Goal: Information Seeking & Learning: Find specific fact

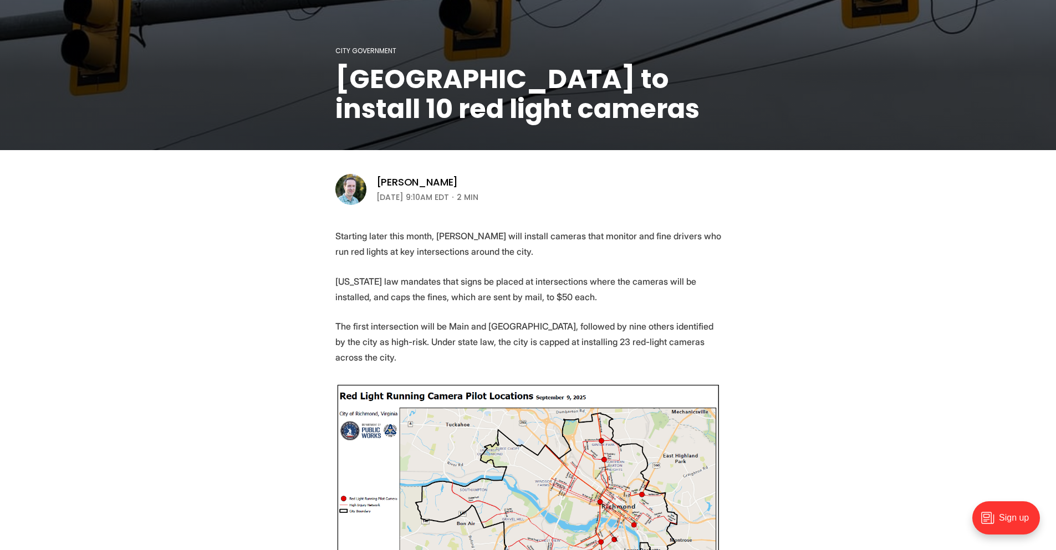
scroll to position [399, 0]
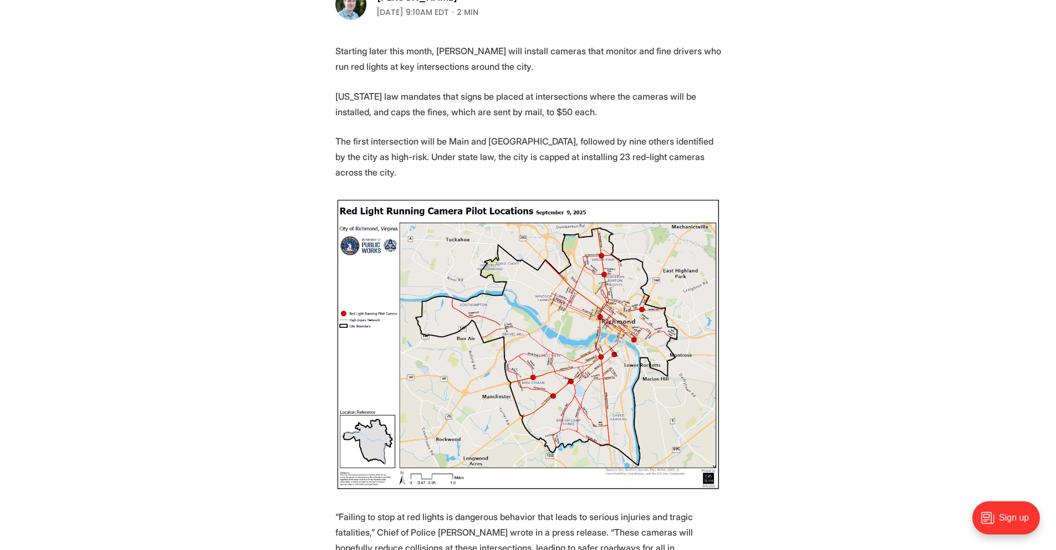
click at [616, 284] on img at bounding box center [528, 345] width 386 height 294
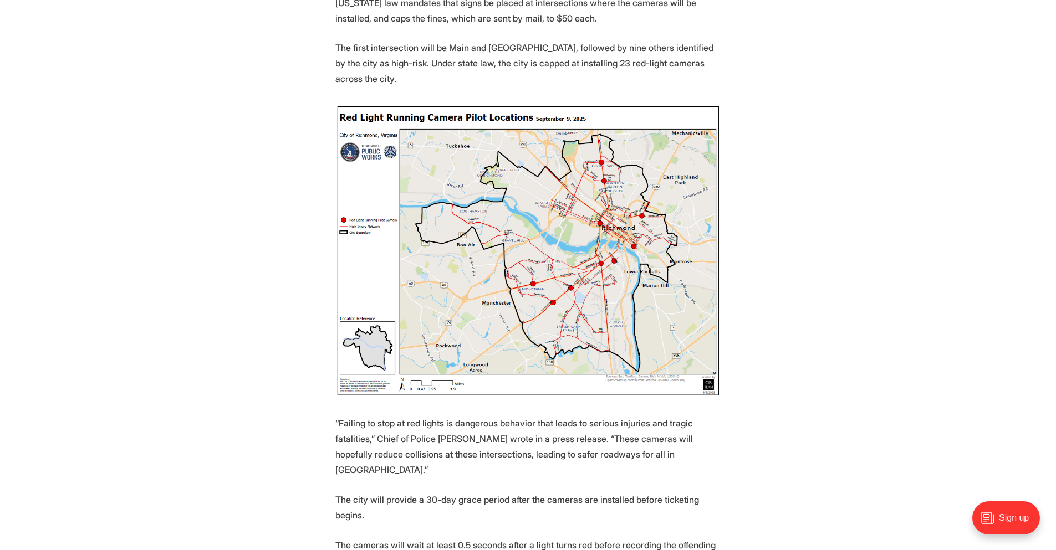
scroll to position [499, 0]
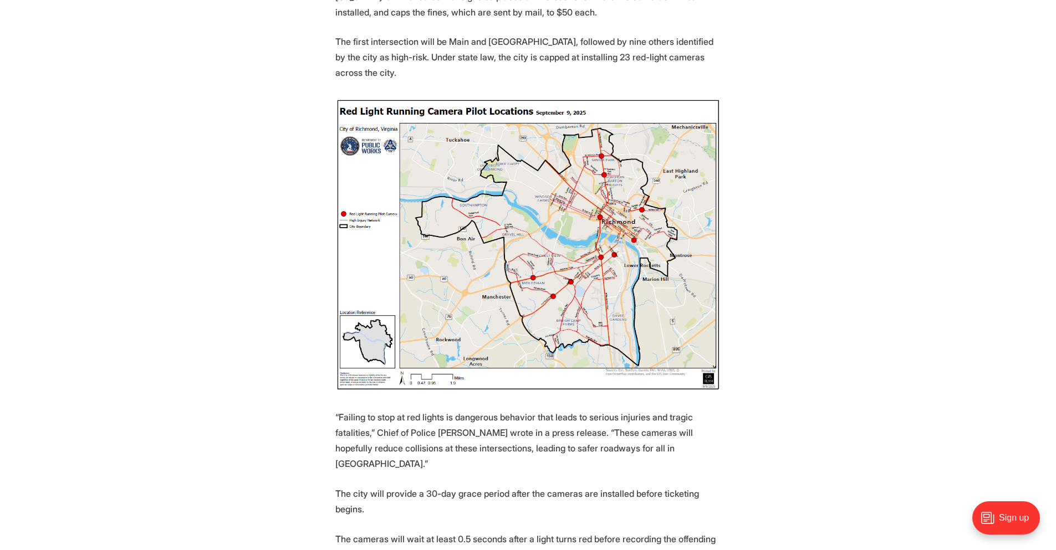
click at [548, 281] on img at bounding box center [528, 245] width 386 height 294
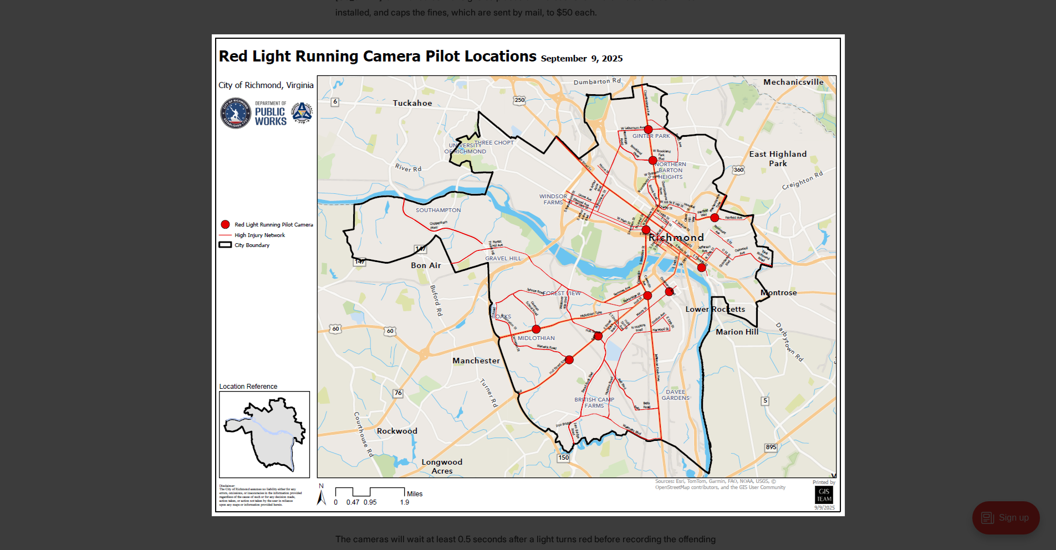
click at [699, 233] on img at bounding box center [528, 275] width 633 height 482
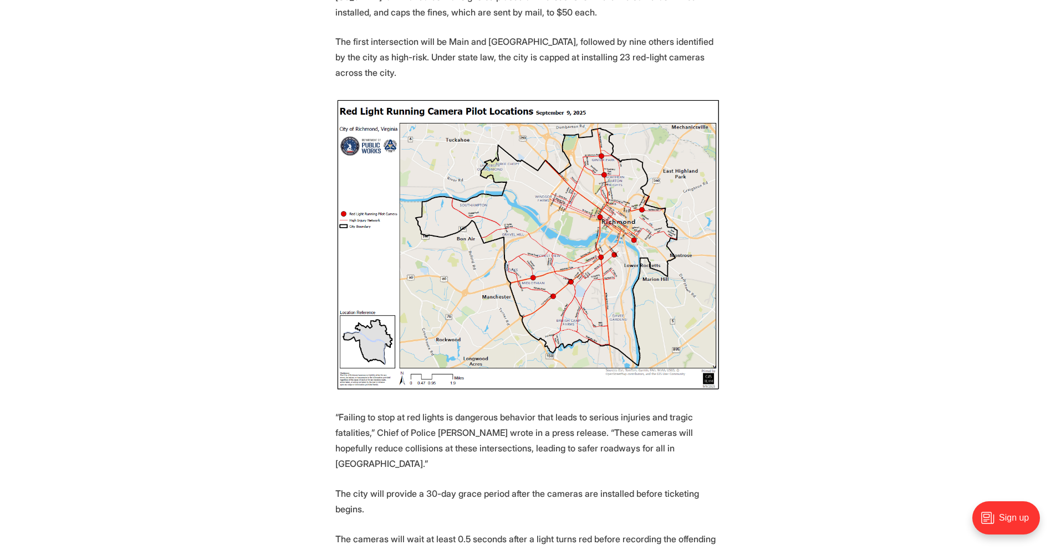
click at [634, 191] on img at bounding box center [528, 245] width 386 height 294
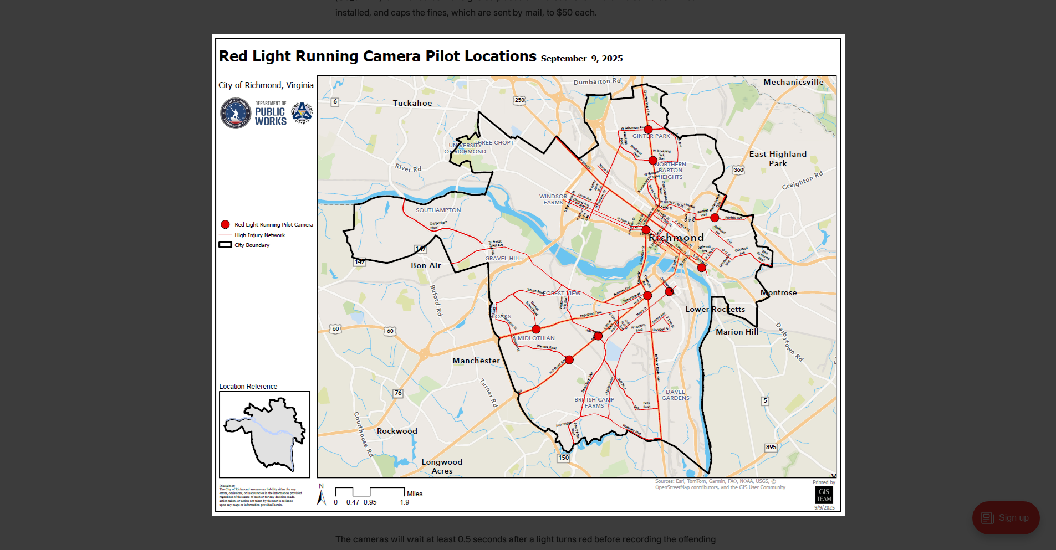
click at [618, 270] on img at bounding box center [528, 275] width 633 height 482
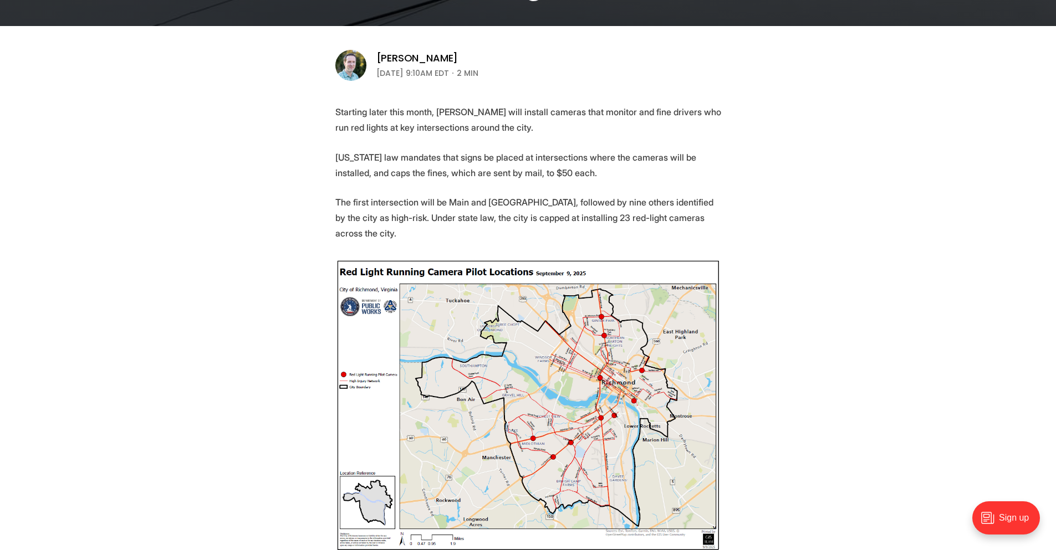
scroll to position [299, 0]
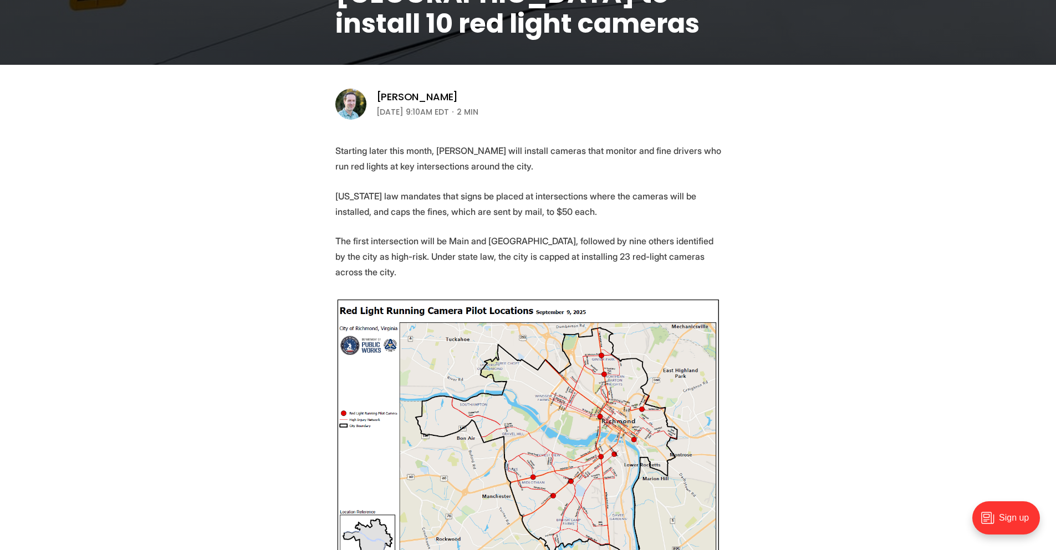
click at [603, 452] on img at bounding box center [528, 445] width 386 height 294
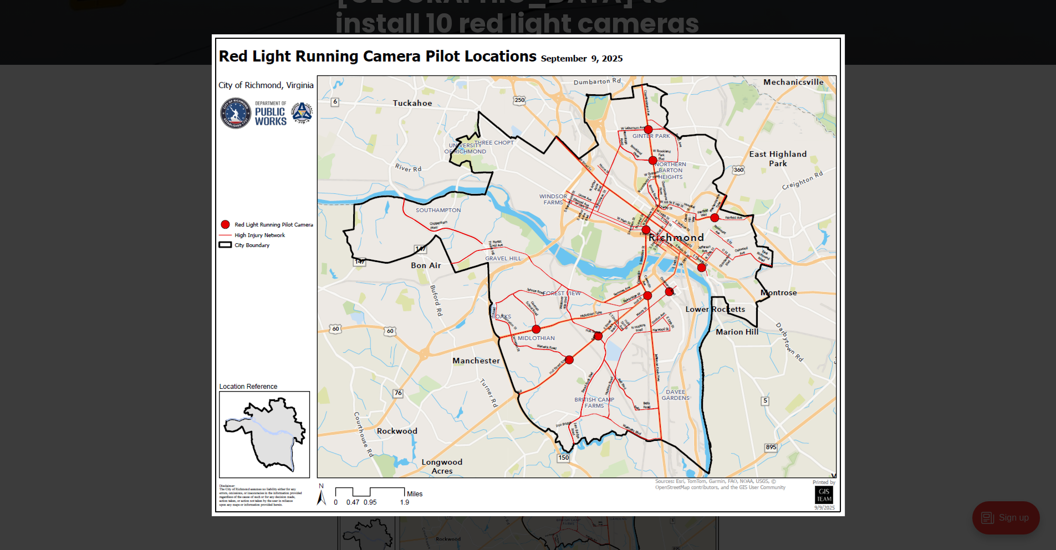
click at [903, 290] on div at bounding box center [719, 298] width 1015 height 529
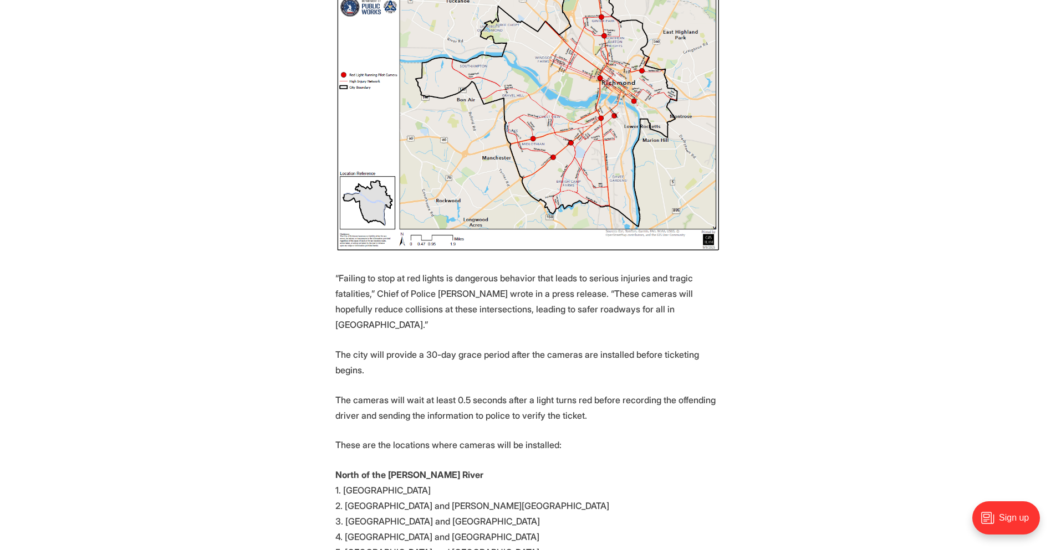
scroll to position [598, 0]
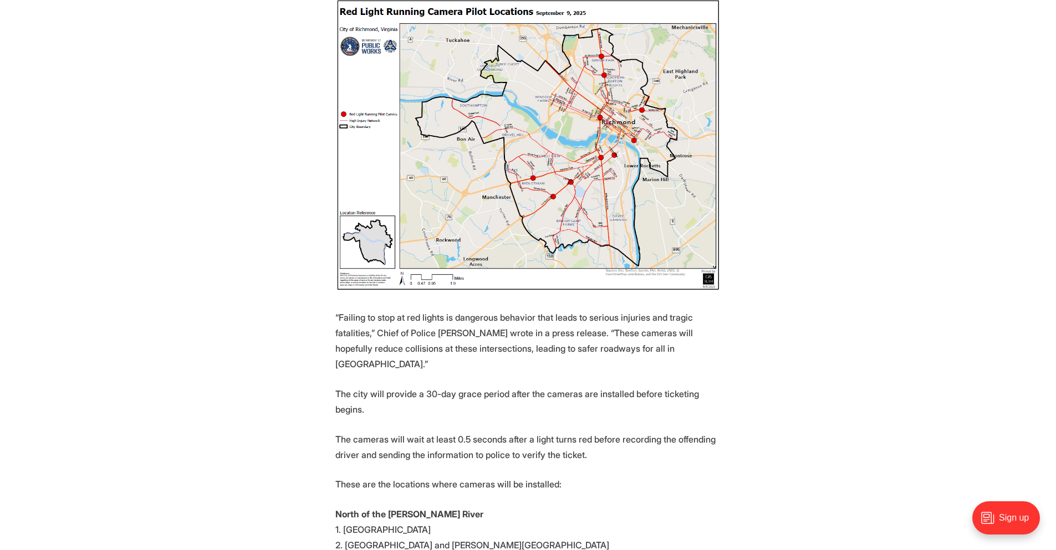
click at [555, 237] on img at bounding box center [528, 145] width 386 height 294
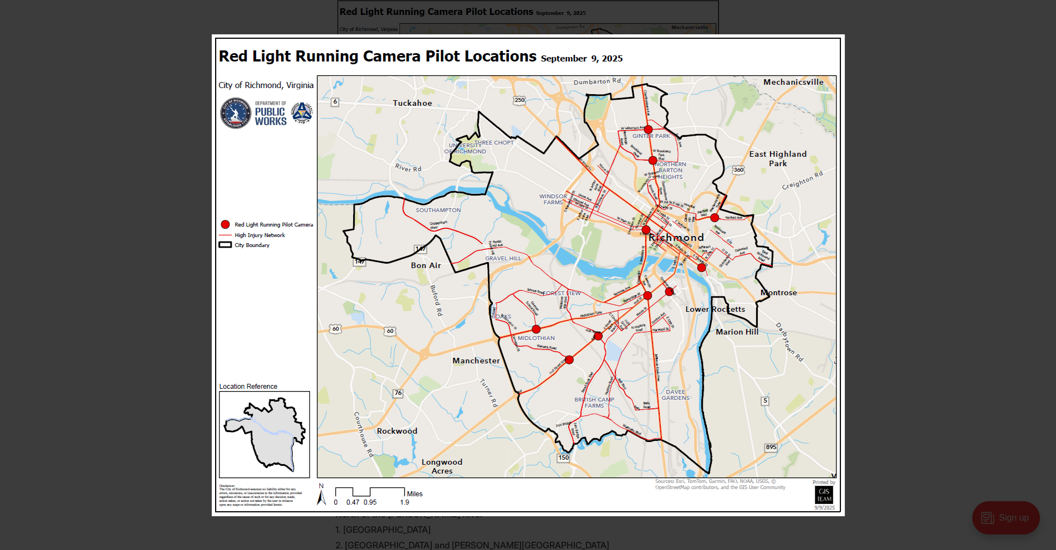
click at [1004, 188] on div at bounding box center [719, 298] width 1015 height 529
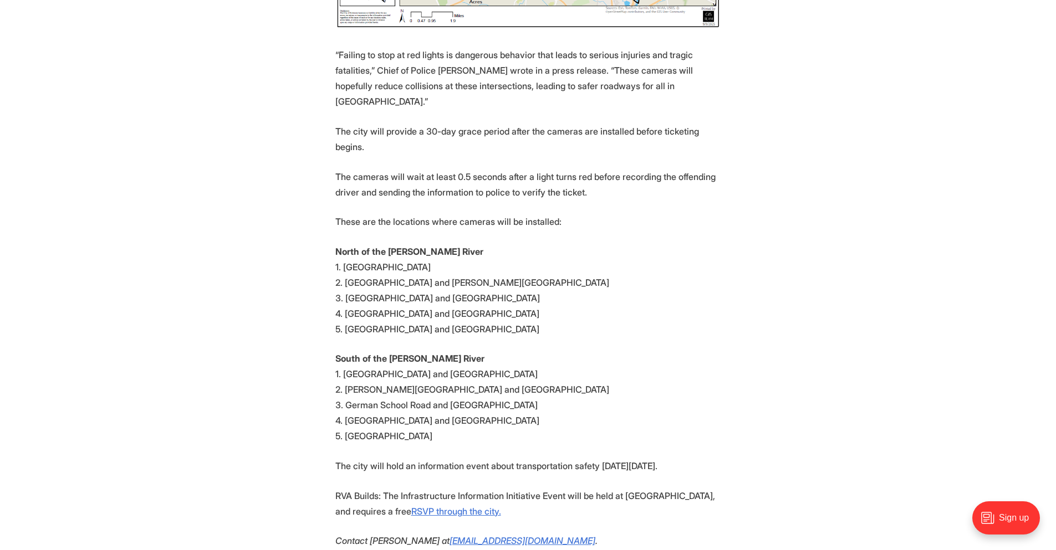
scroll to position [898, 0]
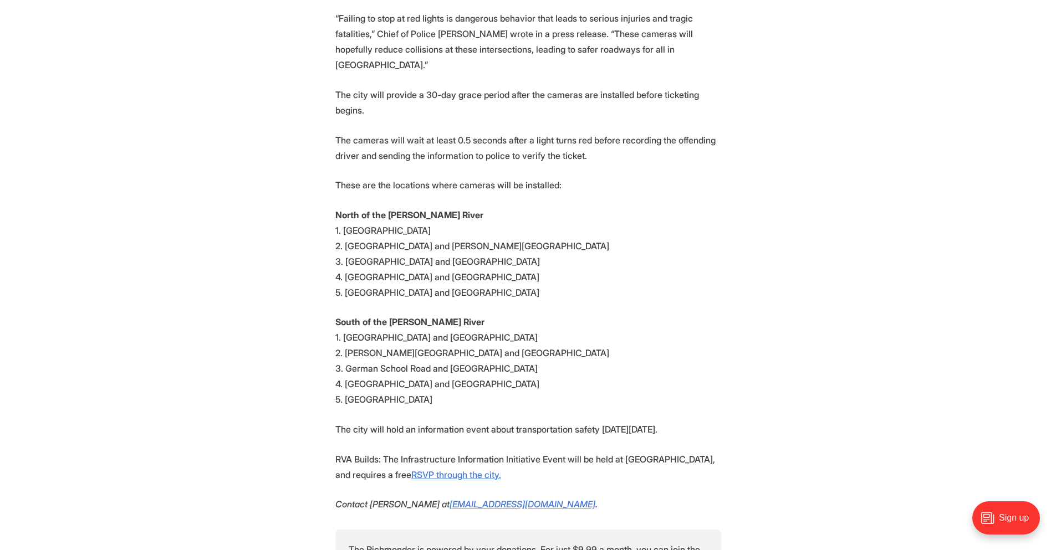
drag, startPoint x: 499, startPoint y: 355, endPoint x: 298, endPoint y: 189, distance: 260.2
click at [298, 189] on section "Starting later this month, [PERSON_NAME] will install cameras that monitor and …" at bounding box center [528, 101] width 1056 height 1112
drag, startPoint x: 329, startPoint y: 165, endPoint x: 591, endPoint y: 360, distance: 326.3
click at [591, 360] on section "Starting later this month, [PERSON_NAME] will install cameras that monitor and …" at bounding box center [528, 101] width 1056 height 1112
copy section "North of the James River 1. 25th Street and Main Street 2. Belvidere Street and…"
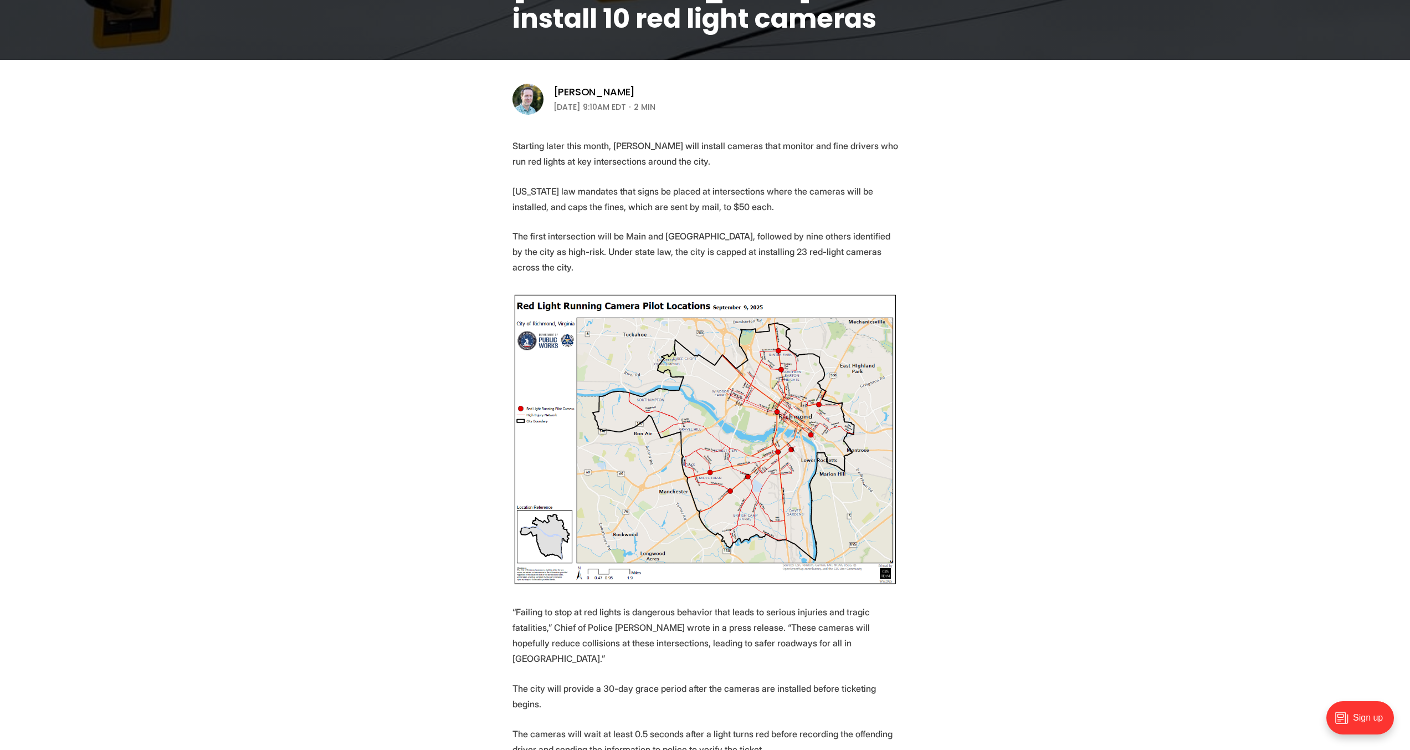
scroll to position [299, 0]
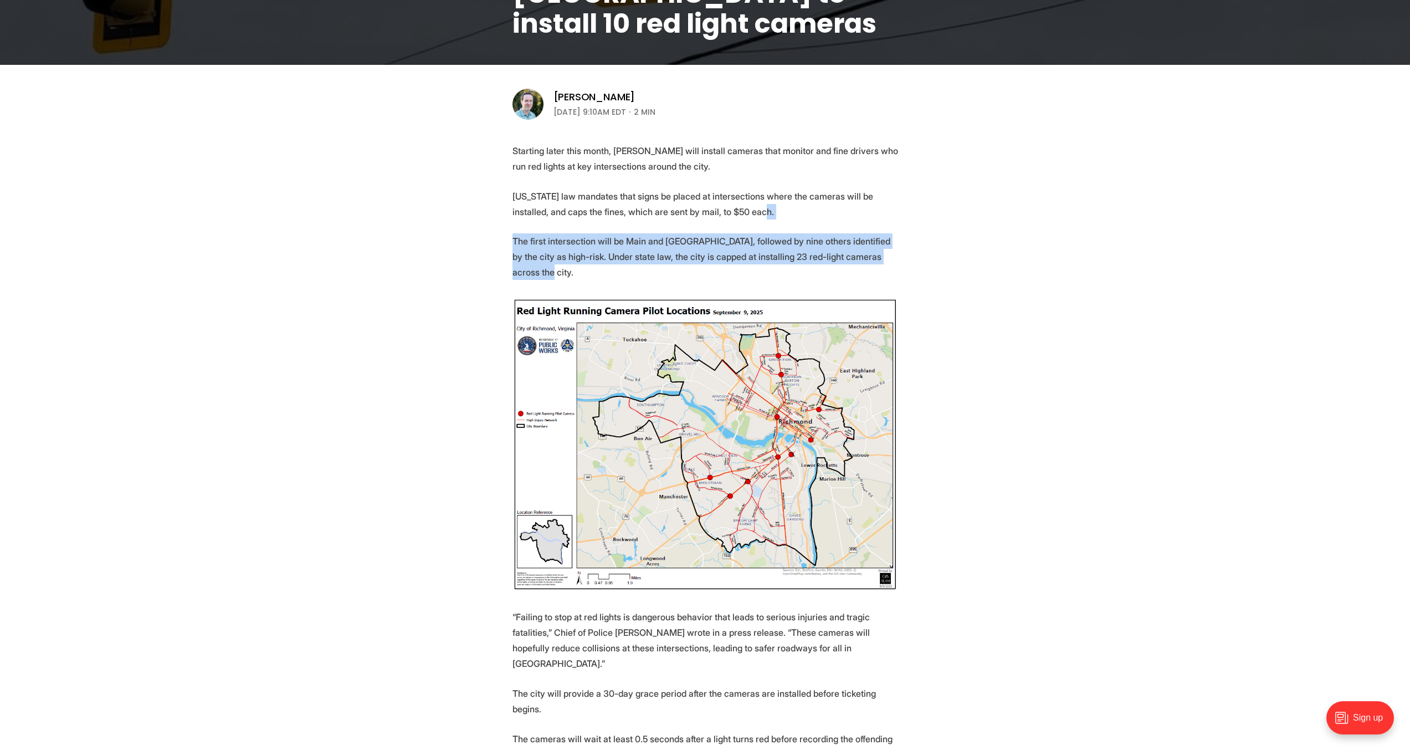
drag, startPoint x: 741, startPoint y: 213, endPoint x: 909, endPoint y: 270, distance: 177.2
click at [909, 270] on section "Starting later this month, [PERSON_NAME] will install cameras that monitor and …" at bounding box center [705, 699] width 1410 height 1112
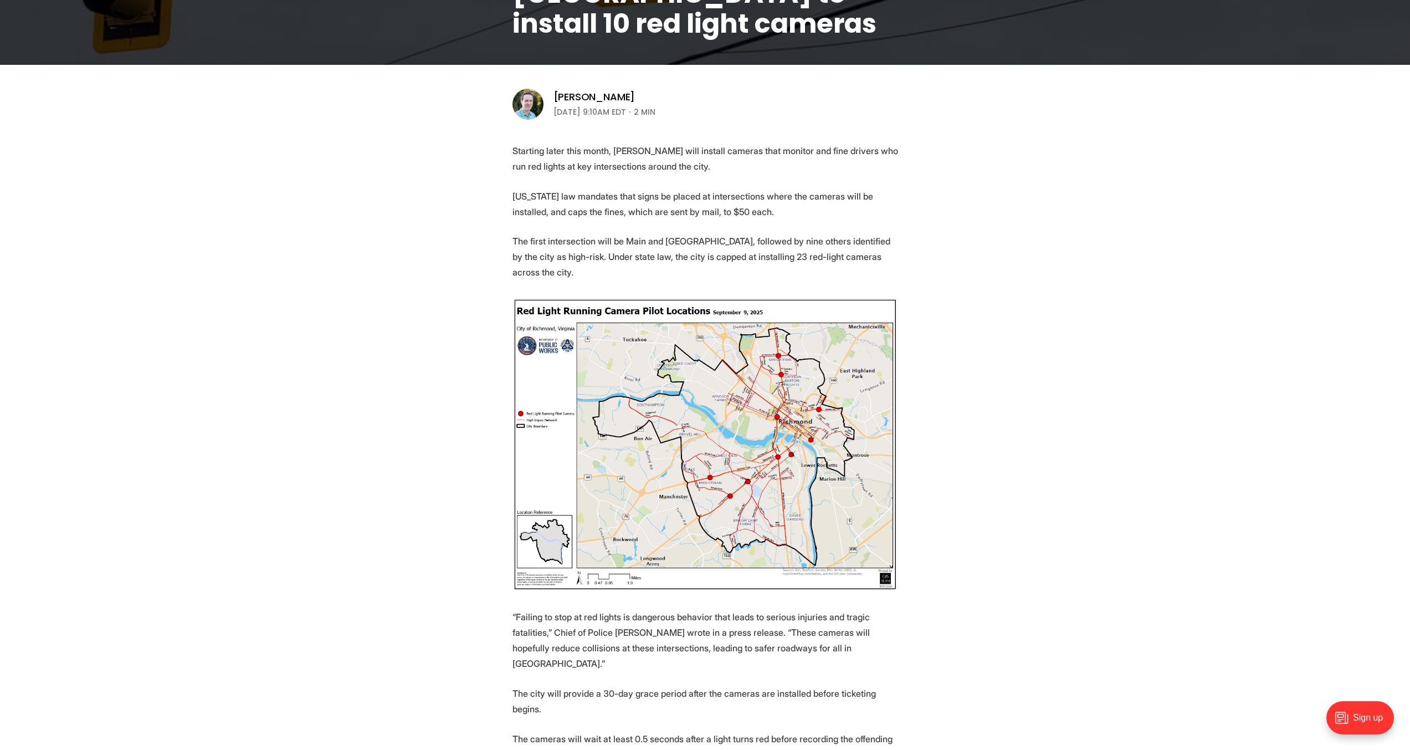
drag, startPoint x: 910, startPoint y: 275, endPoint x: 917, endPoint y: 269, distance: 8.7
click at [912, 273] on section "Starting later this month, [PERSON_NAME] will install cameras that monitor and …" at bounding box center [705, 699] width 1410 height 1112
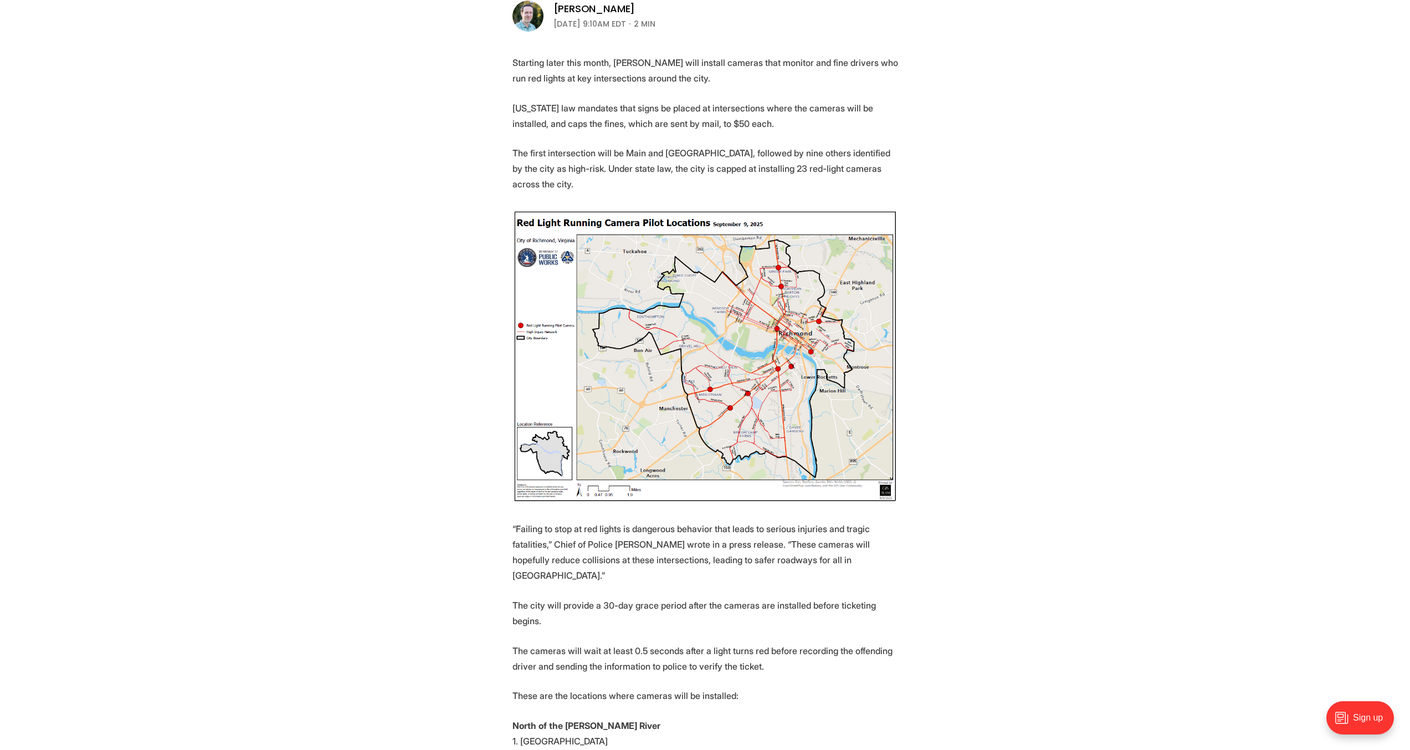
scroll to position [399, 0]
